Goal: Navigation & Orientation: Find specific page/section

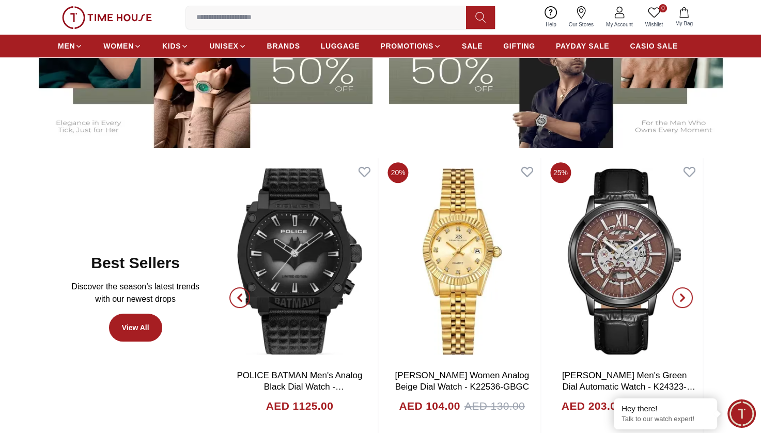
scroll to position [419, 0]
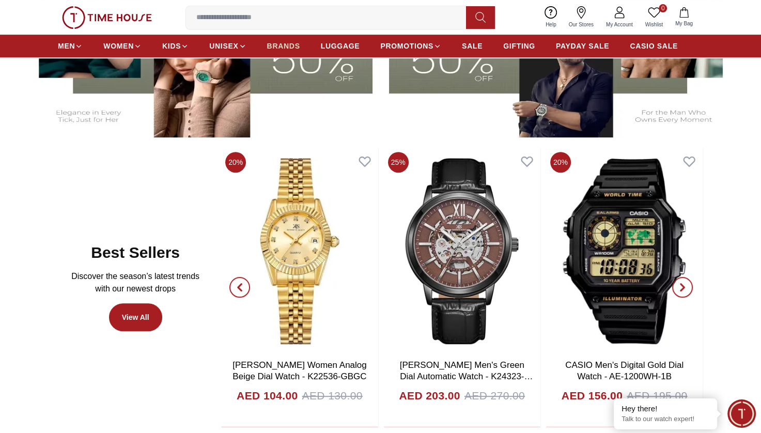
click at [276, 40] on link "BRANDS" at bounding box center [283, 46] width 33 height 19
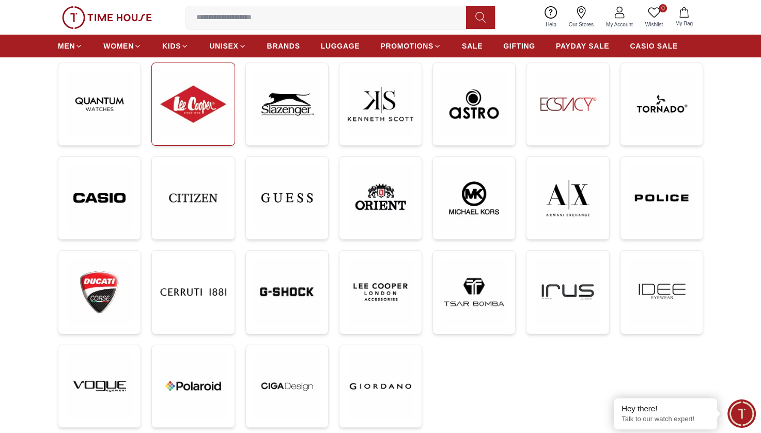
scroll to position [161, 0]
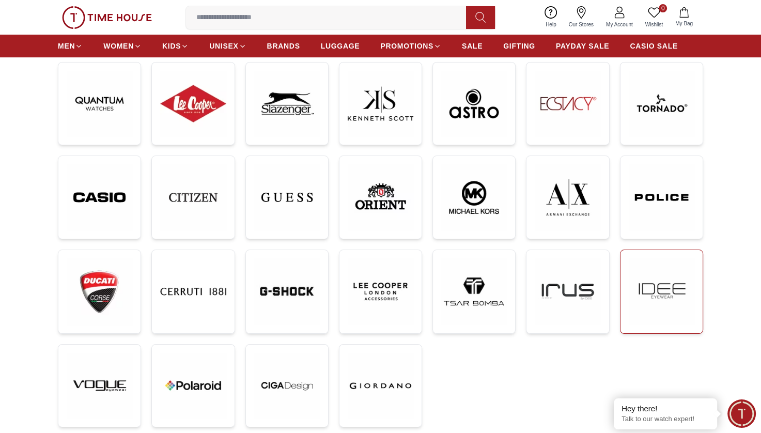
click at [659, 308] on img at bounding box center [662, 291] width 66 height 66
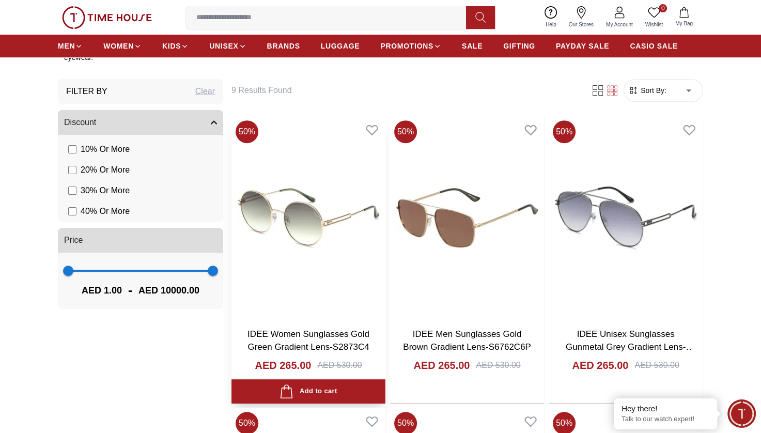
scroll to position [548, 0]
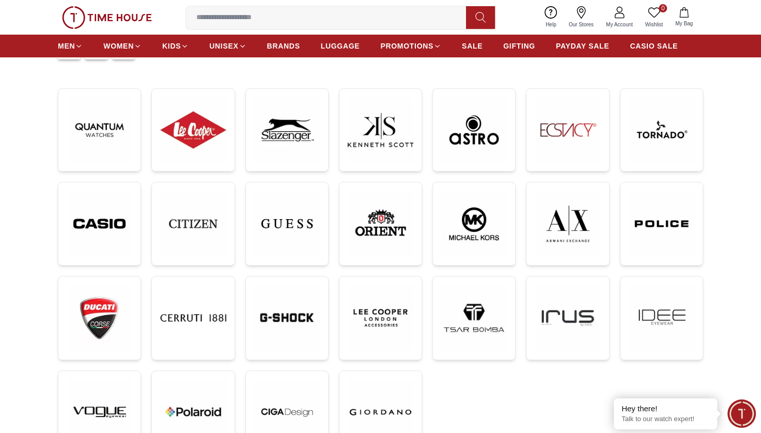
scroll to position [134, 0]
click at [195, 133] on img at bounding box center [193, 131] width 66 height 66
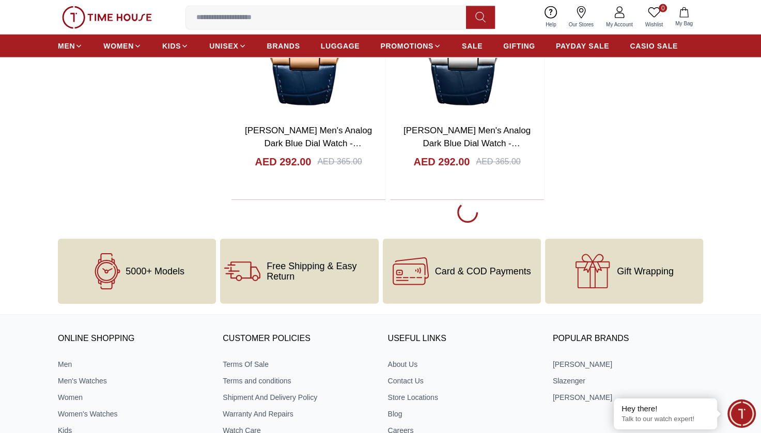
scroll to position [2373, 0]
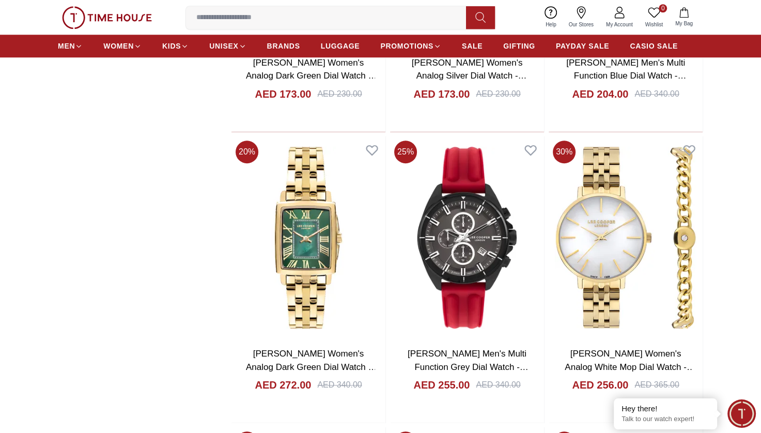
scroll to position [4776, 0]
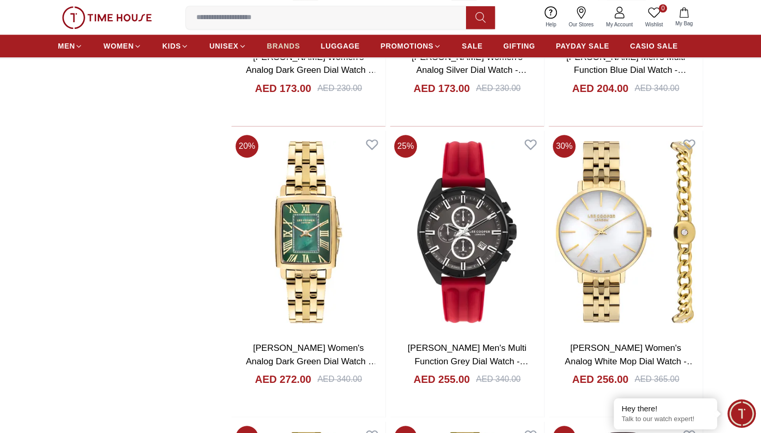
click at [272, 41] on span "BRANDS" at bounding box center [283, 46] width 33 height 10
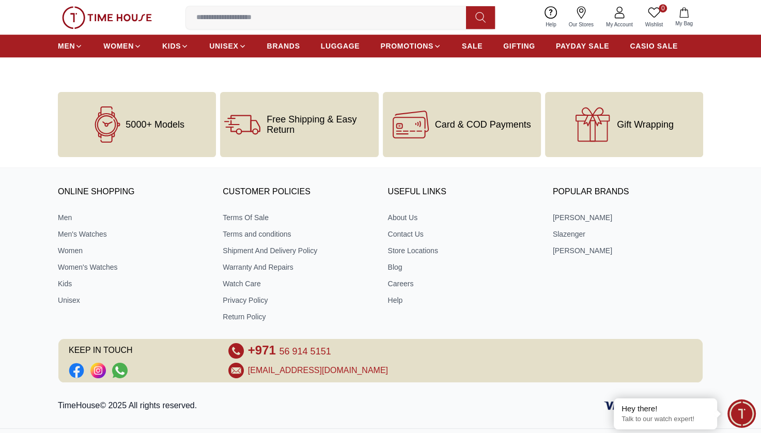
scroll to position [583, 0]
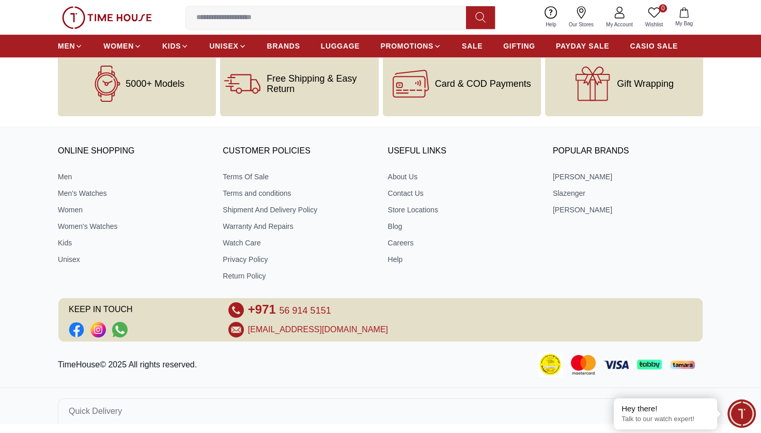
click at [745, 300] on div "ONLINE SHOPPING Men Men's Watches Women Women's Watches Kids Unisex CUSTOMER PO…" at bounding box center [380, 239] width 761 height 205
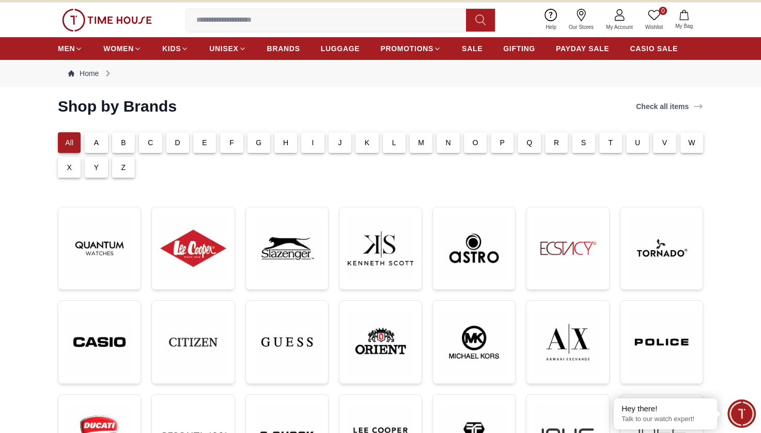
scroll to position [0, 0]
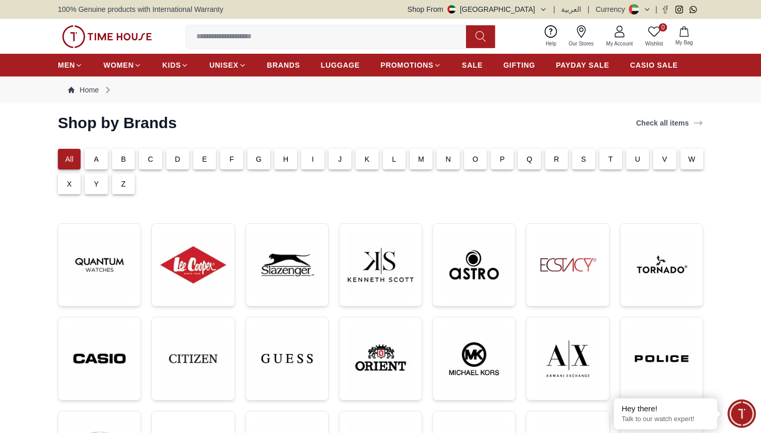
click at [632, 5] on icon at bounding box center [632, 6] width 7 height 4
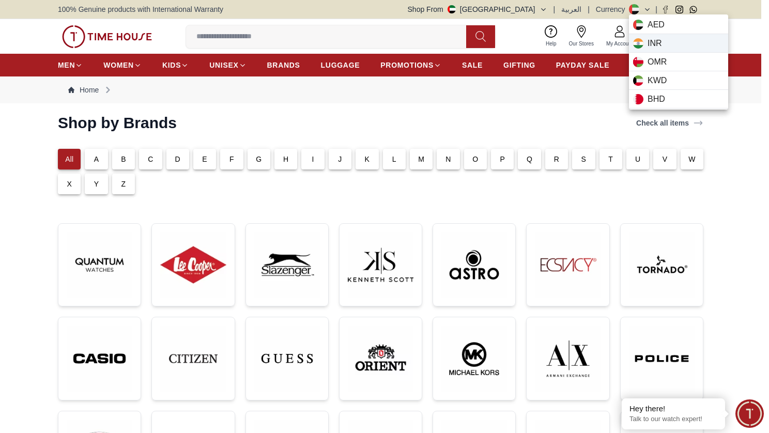
click at [660, 50] on div "INR" at bounding box center [678, 43] width 99 height 19
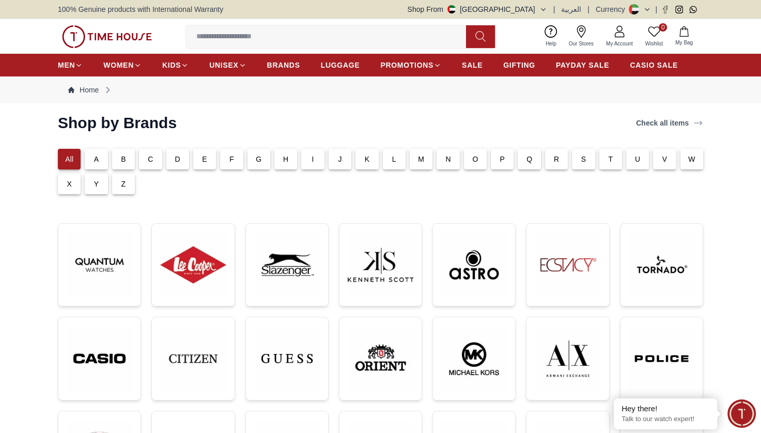
click at [639, 12] on button at bounding box center [640, 9] width 22 height 10
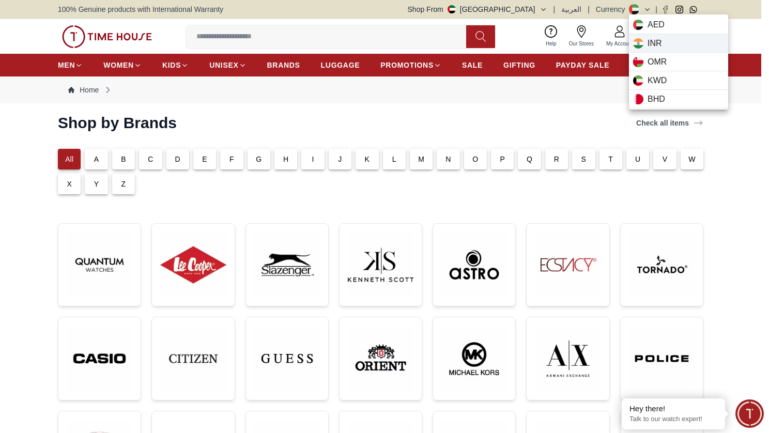
click at [641, 36] on div "INR" at bounding box center [678, 43] width 99 height 19
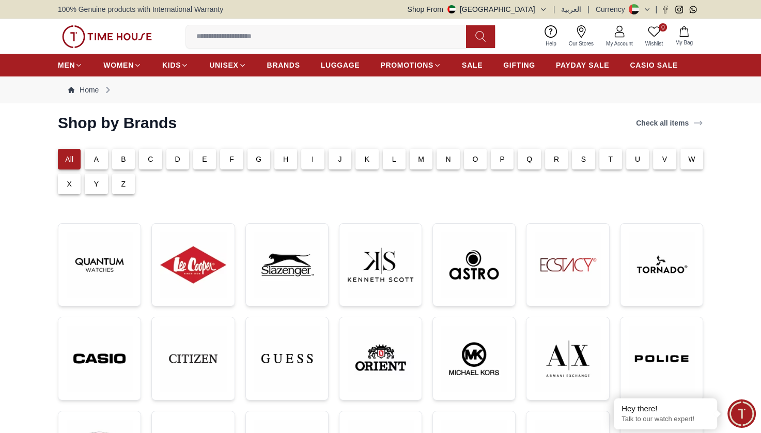
click at [641, 8] on button at bounding box center [640, 9] width 22 height 10
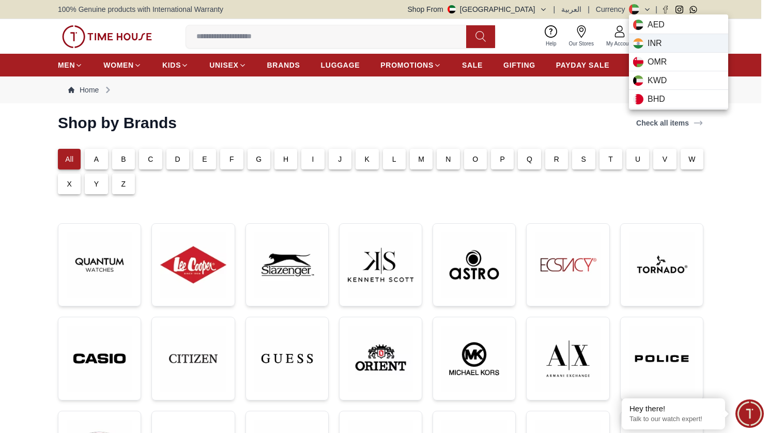
click at [665, 44] on div "INR" at bounding box center [678, 43] width 99 height 19
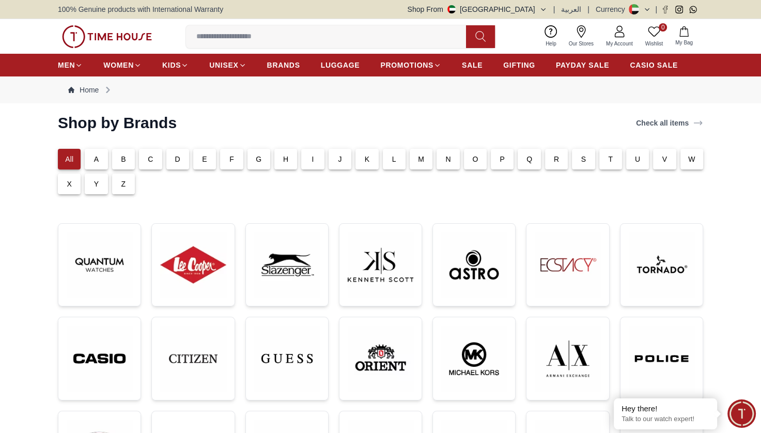
click at [554, 11] on div "Shop From [GEOGRAPHIC_DATA] | العربية | Currency |" at bounding box center [556, 9] width 296 height 10
click at [539, 9] on button "Shop From [GEOGRAPHIC_DATA]" at bounding box center [477, 9] width 139 height 10
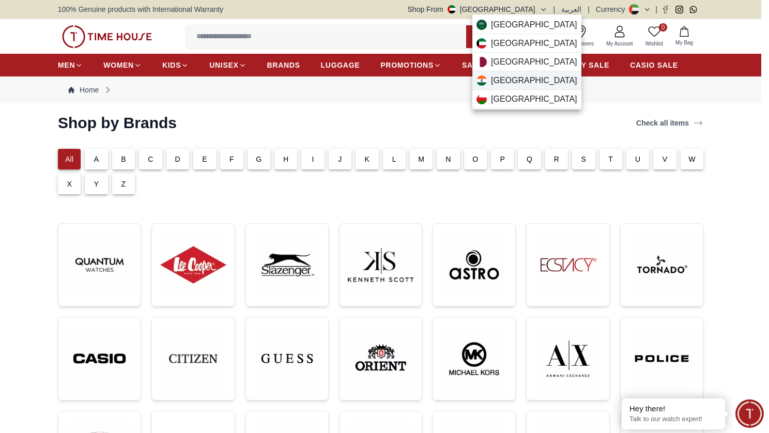
click at [512, 77] on div "[GEOGRAPHIC_DATA]" at bounding box center [526, 80] width 109 height 19
